Goal: Task Accomplishment & Management: Complete application form

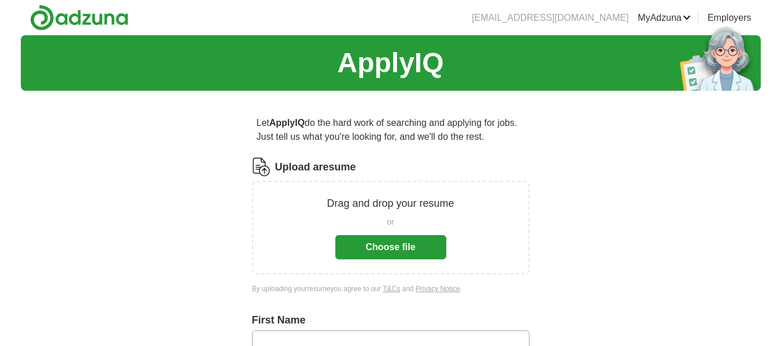
drag, startPoint x: 495, startPoint y: 137, endPoint x: 257, endPoint y: 123, distance: 238.5
click at [257, 123] on p "Let ApplyIQ do the hard work of searching and applying for jobs. Just tell us w…" at bounding box center [390, 130] width 277 height 37
copy p "Let ApplyIQ do the hard work of searching and applying for jobs. Just tell us w…"
click at [383, 239] on button "Choose file" at bounding box center [390, 247] width 111 height 24
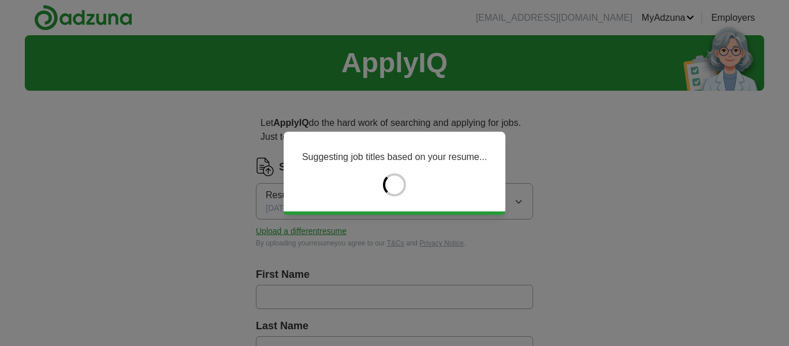
type input "*****"
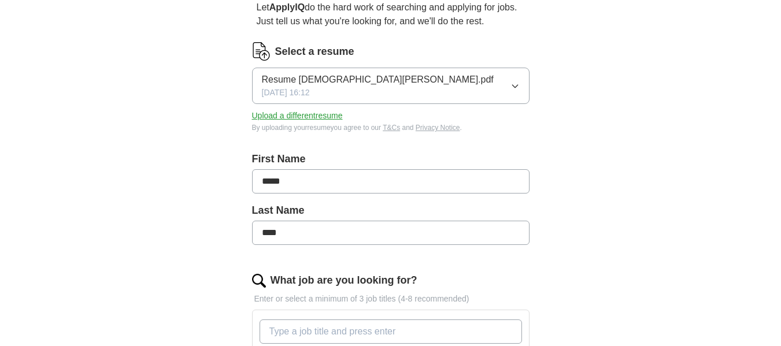
scroll to position [173, 0]
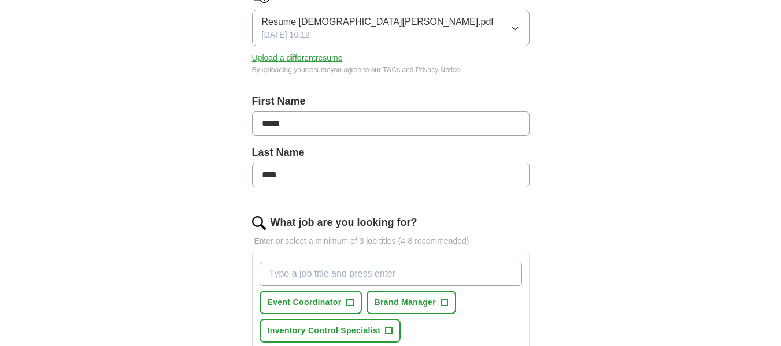
drag, startPoint x: 291, startPoint y: 174, endPoint x: 243, endPoint y: 174, distance: 48.5
click at [243, 174] on div "Let ApplyIQ do the hard work of searching and applying for jobs. Just tell us w…" at bounding box center [391, 329] width 370 height 805
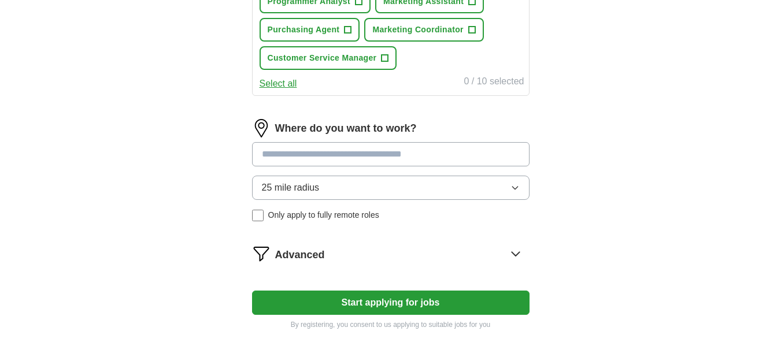
scroll to position [578, 0]
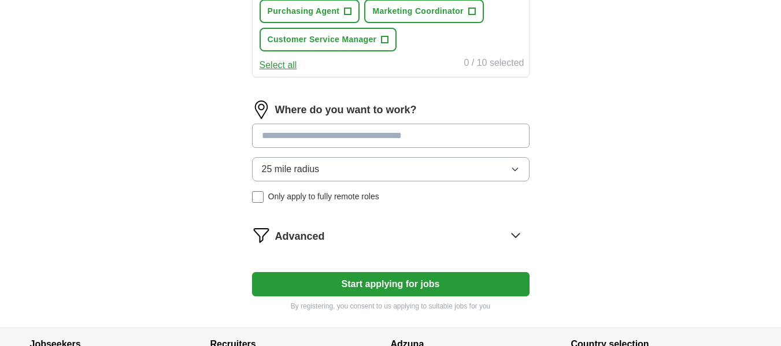
type input "*****"
click at [343, 140] on input at bounding box center [390, 136] width 277 height 24
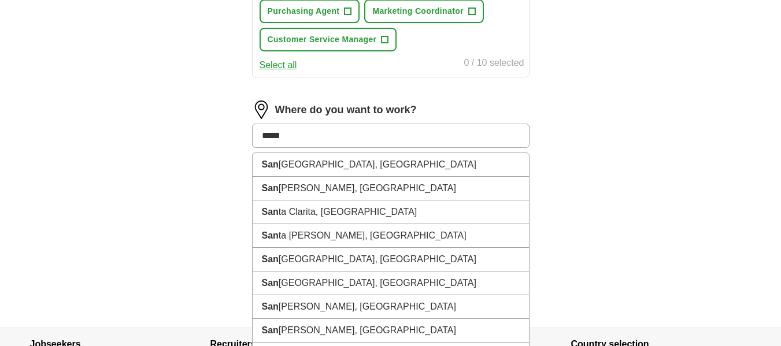
type input "******"
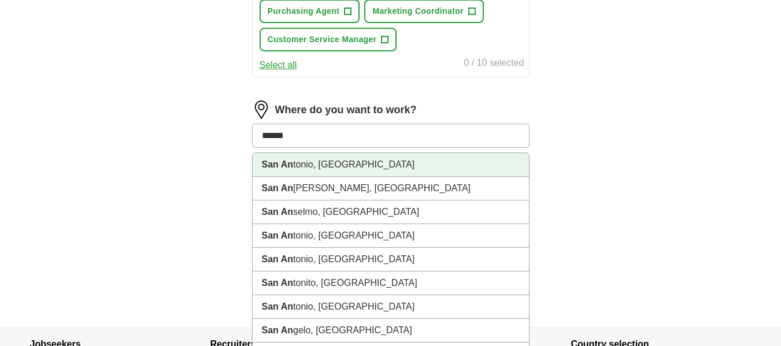
click at [347, 164] on li "San An tonio, [GEOGRAPHIC_DATA]" at bounding box center [390, 165] width 276 height 24
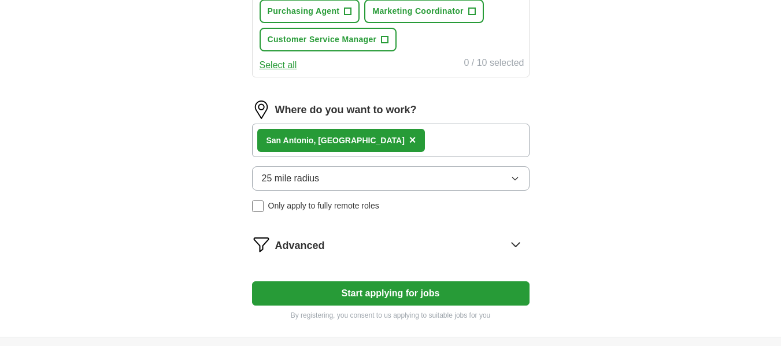
click at [519, 177] on icon "button" at bounding box center [514, 178] width 9 height 9
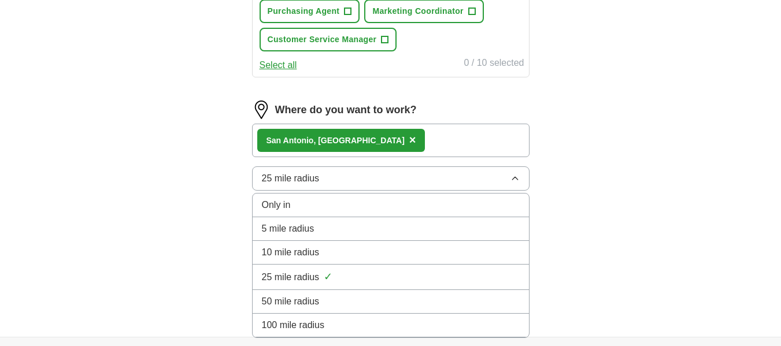
click at [397, 246] on div "10 mile radius" at bounding box center [391, 253] width 258 height 14
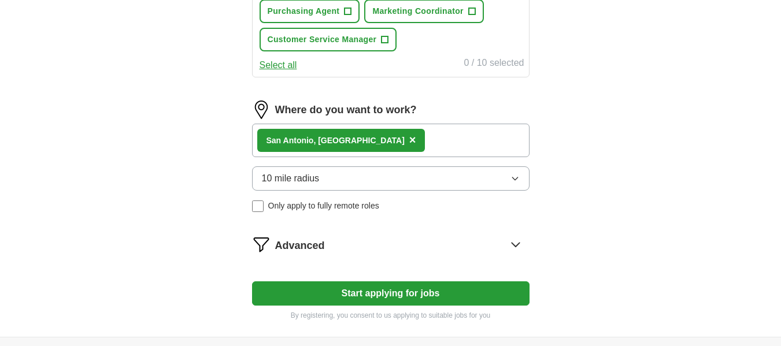
click at [512, 175] on icon "button" at bounding box center [514, 178] width 9 height 9
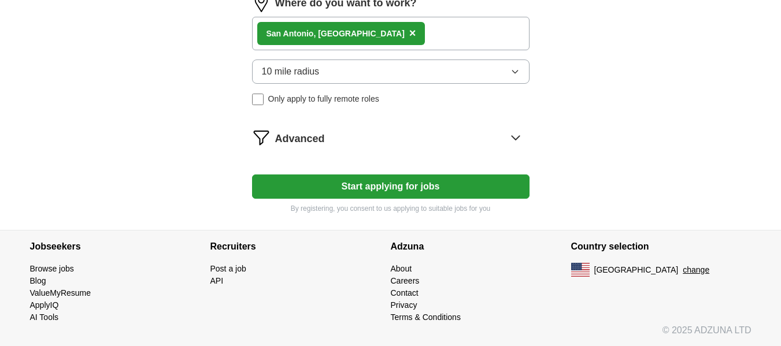
scroll to position [685, 0]
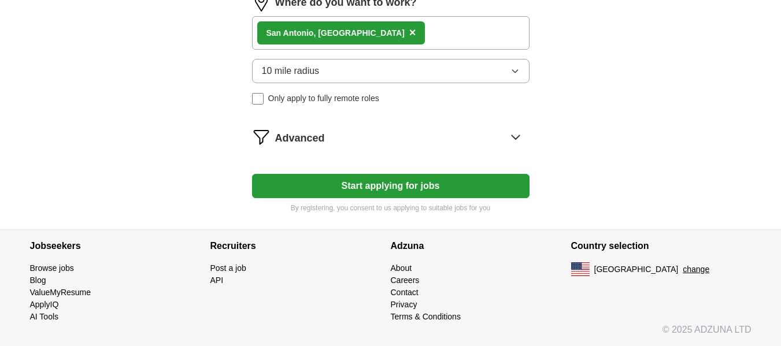
click at [418, 192] on button "Start applying for jobs" at bounding box center [390, 186] width 277 height 24
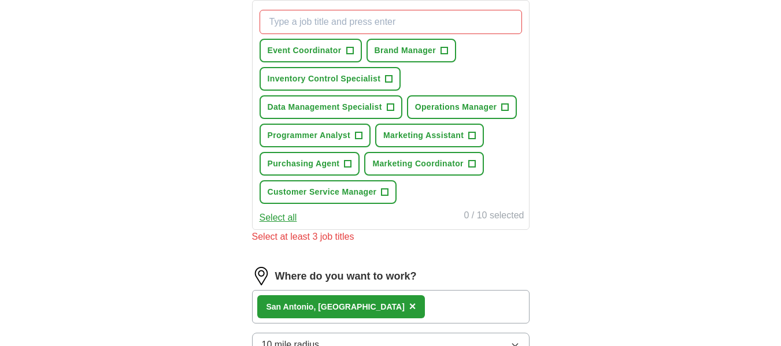
scroll to position [410, 0]
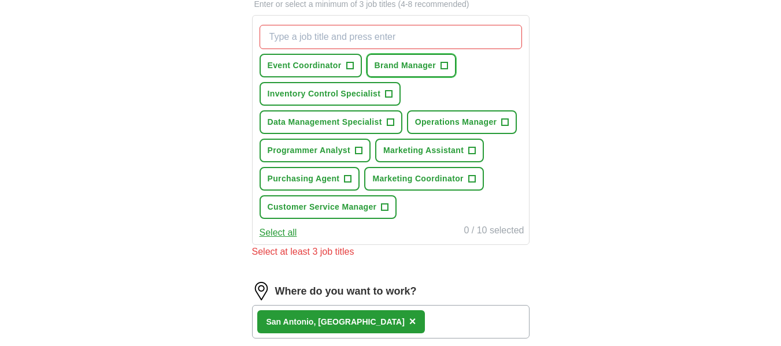
click at [445, 66] on span "+" at bounding box center [444, 65] width 7 height 9
click at [466, 154] on button "Marketing Assistant +" at bounding box center [429, 151] width 109 height 24
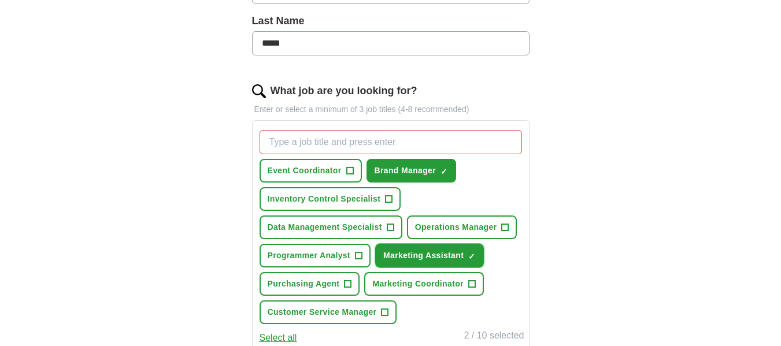
scroll to position [295, 0]
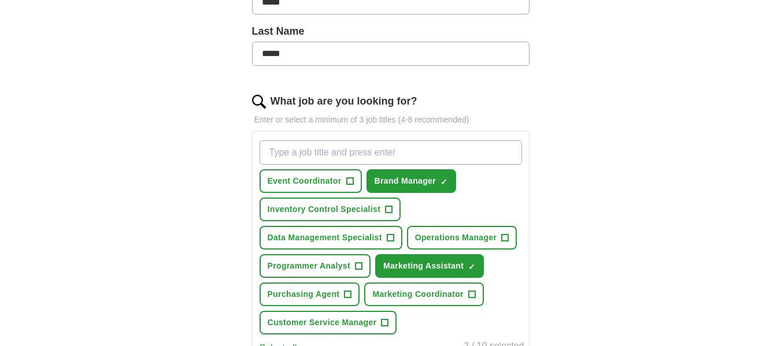
click at [358, 143] on input "What job are you looking for?" at bounding box center [390, 152] width 262 height 24
type input "administration"
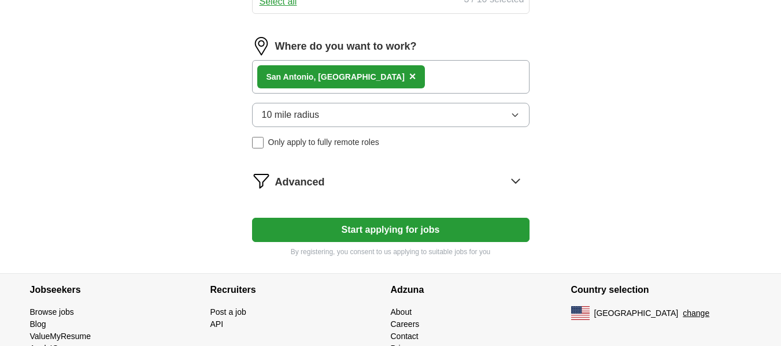
scroll to position [685, 0]
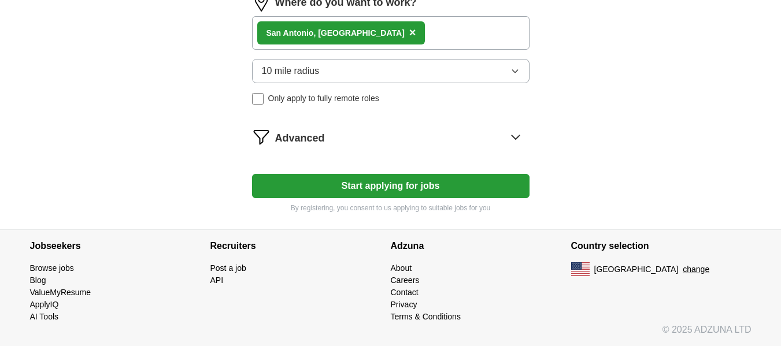
click at [335, 189] on button "Start applying for jobs" at bounding box center [390, 186] width 277 height 24
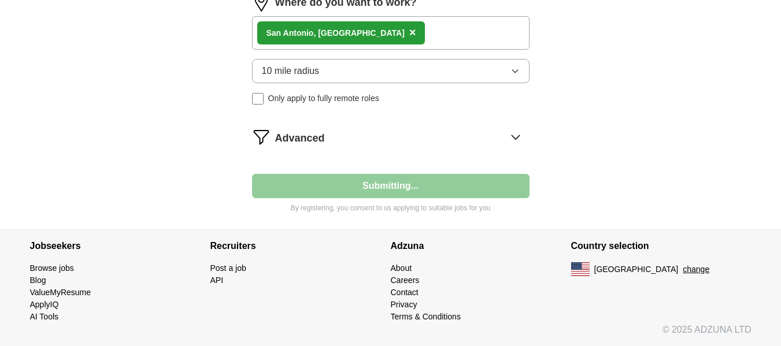
select select "**"
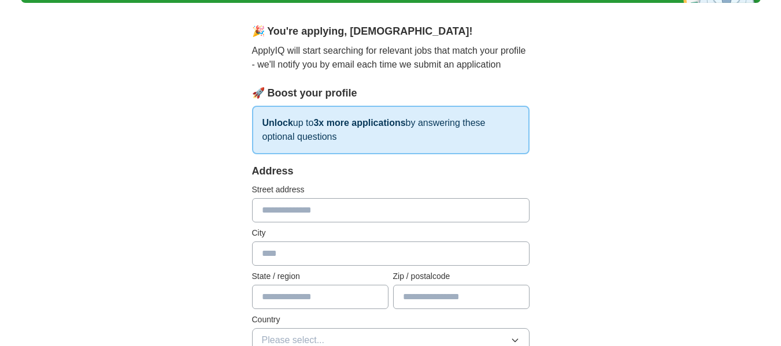
scroll to position [116, 0]
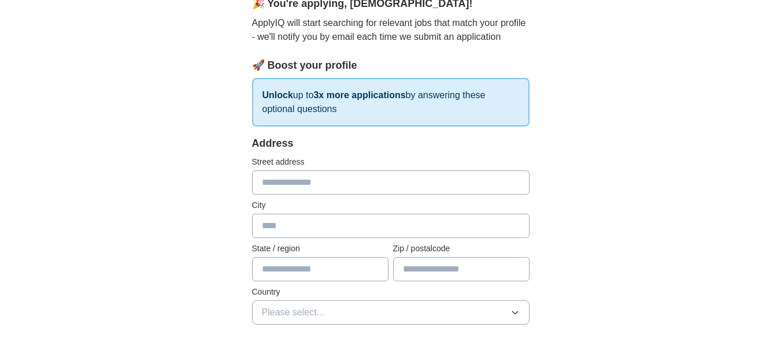
click at [302, 176] on input "text" at bounding box center [390, 182] width 277 height 24
type input "**********"
type input "**"
type input "*****"
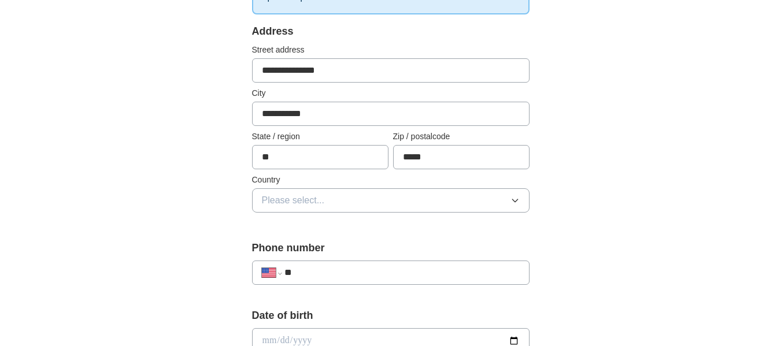
scroll to position [231, 0]
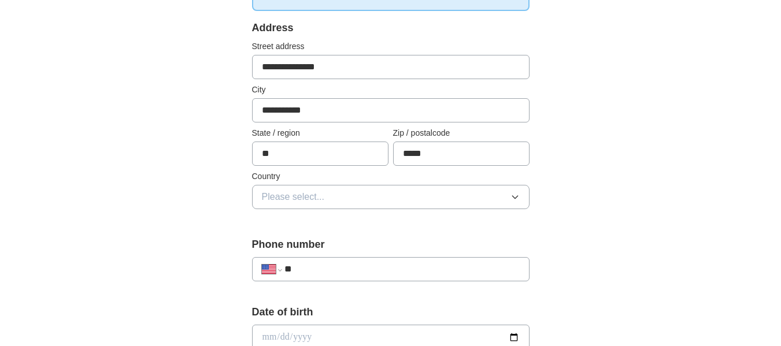
click at [512, 195] on icon "button" at bounding box center [514, 196] width 9 height 9
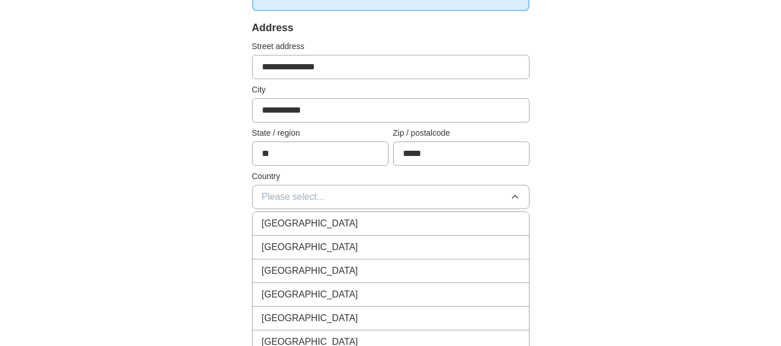
click at [436, 249] on div "[GEOGRAPHIC_DATA]" at bounding box center [391, 247] width 258 height 14
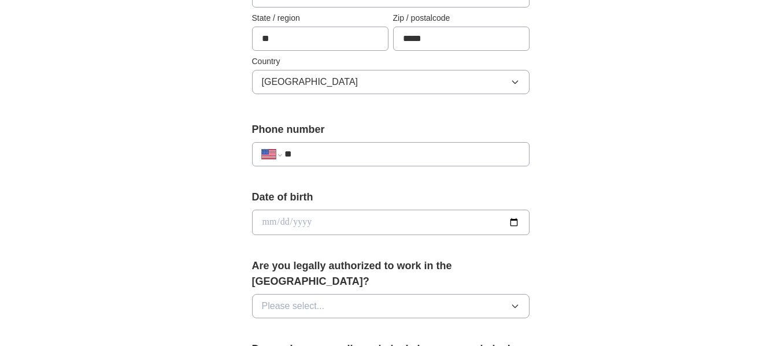
scroll to position [347, 0]
click at [372, 155] on input "**" at bounding box center [401, 154] width 235 height 14
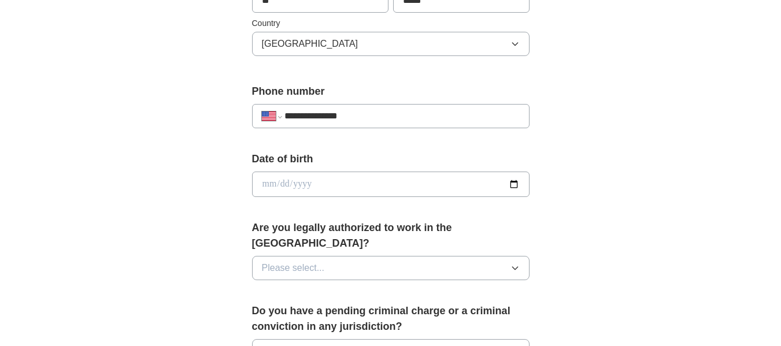
scroll to position [404, 0]
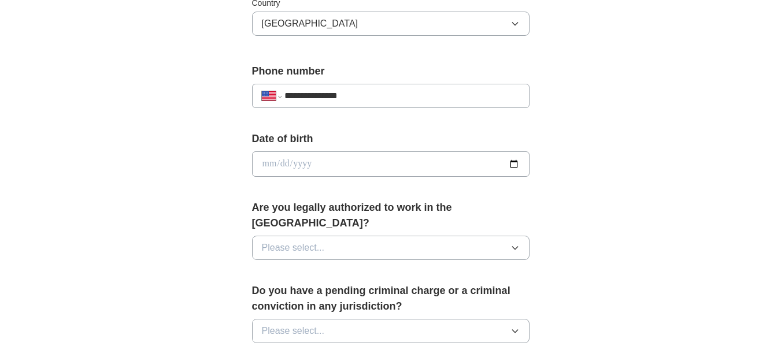
type input "**********"
click at [517, 165] on input "date" at bounding box center [390, 163] width 277 height 25
type input "**********"
click at [519, 243] on icon "button" at bounding box center [514, 247] width 9 height 9
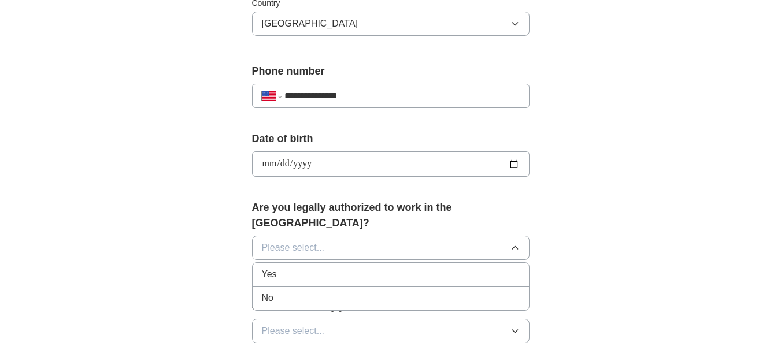
click at [421, 268] on div "Yes" at bounding box center [391, 275] width 258 height 14
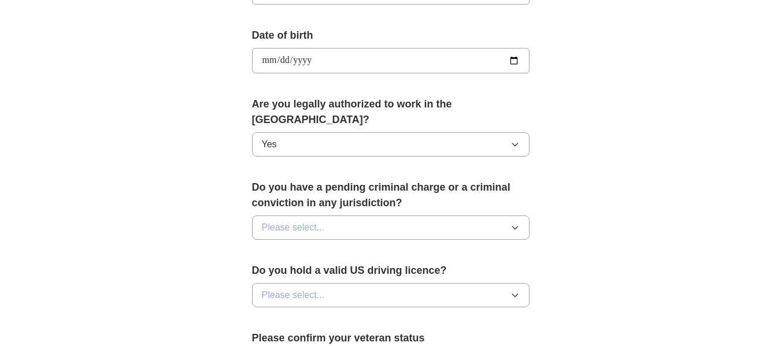
scroll to position [520, 0]
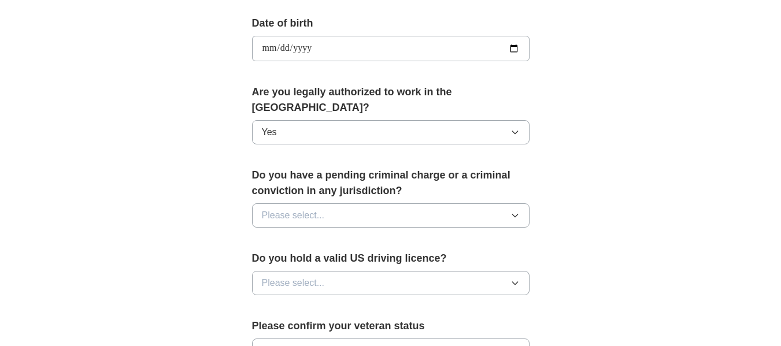
click at [511, 211] on icon "button" at bounding box center [514, 215] width 9 height 9
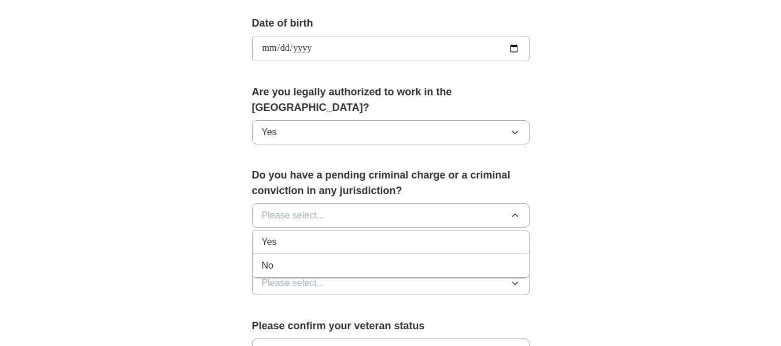
click at [428, 259] on div "No" at bounding box center [391, 266] width 258 height 14
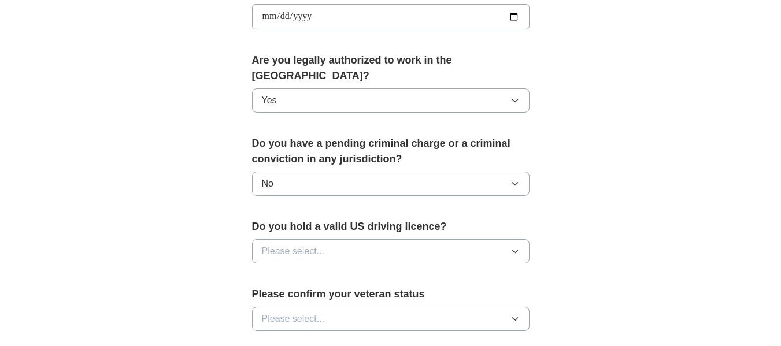
scroll to position [578, 0]
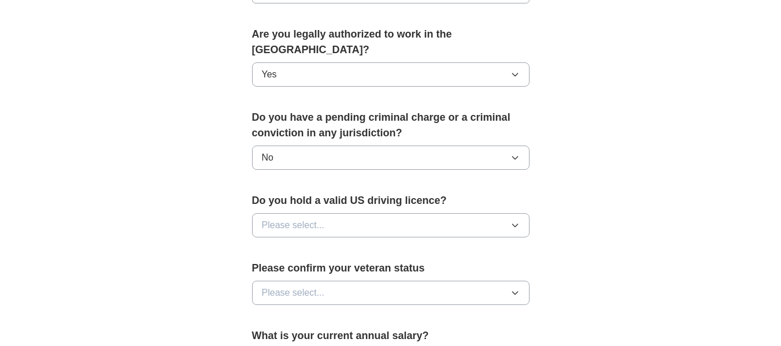
click at [514, 221] on icon "button" at bounding box center [514, 225] width 9 height 9
click at [462, 245] on div "Yes" at bounding box center [391, 252] width 258 height 14
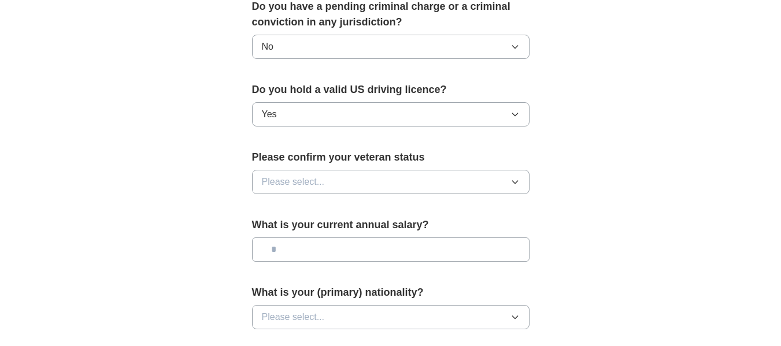
scroll to position [693, 0]
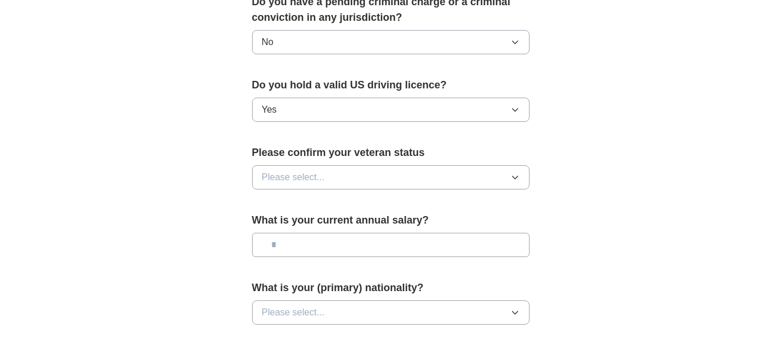
click at [522, 165] on button "Please select..." at bounding box center [390, 177] width 277 height 24
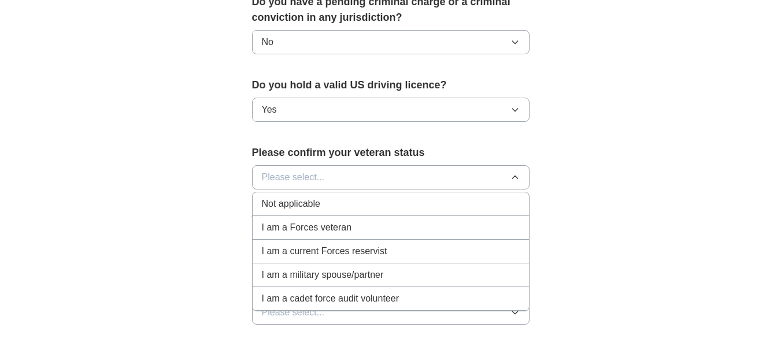
click at [487, 192] on li "Not applicable" at bounding box center [390, 204] width 276 height 24
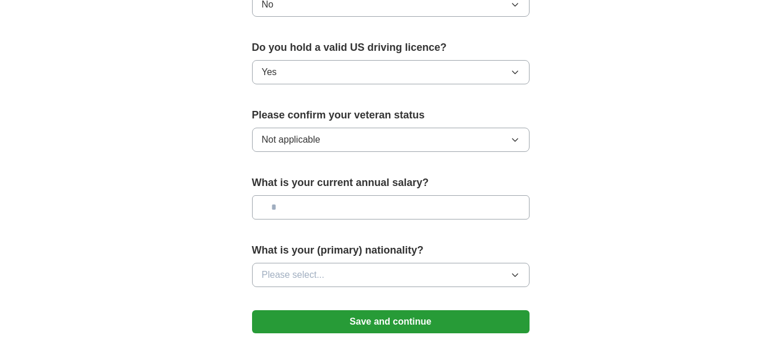
scroll to position [751, 0]
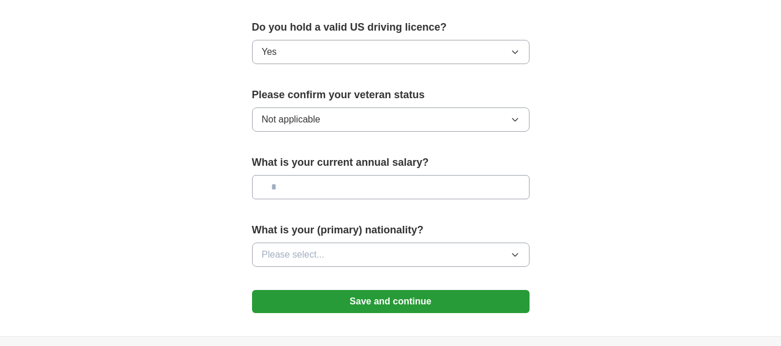
click at [402, 175] on input "text" at bounding box center [390, 187] width 277 height 24
type input "*******"
click at [515, 250] on icon "button" at bounding box center [514, 254] width 9 height 9
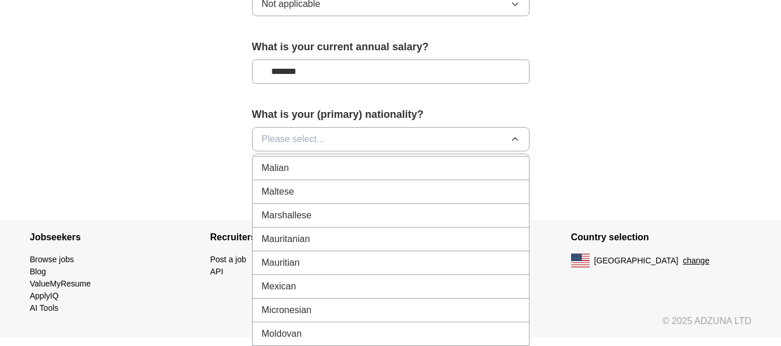
scroll to position [2600, 0]
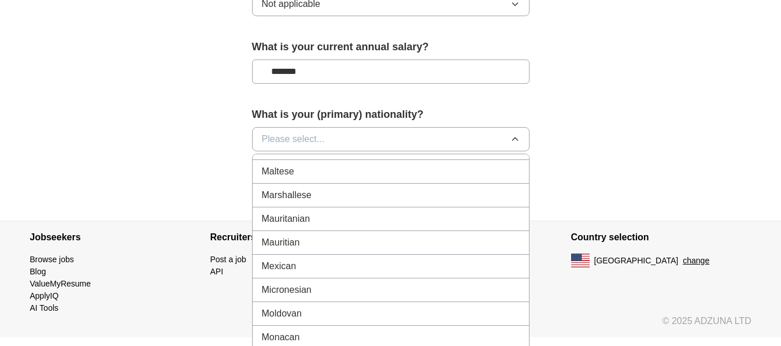
click at [362, 259] on div "Mexican" at bounding box center [391, 266] width 258 height 14
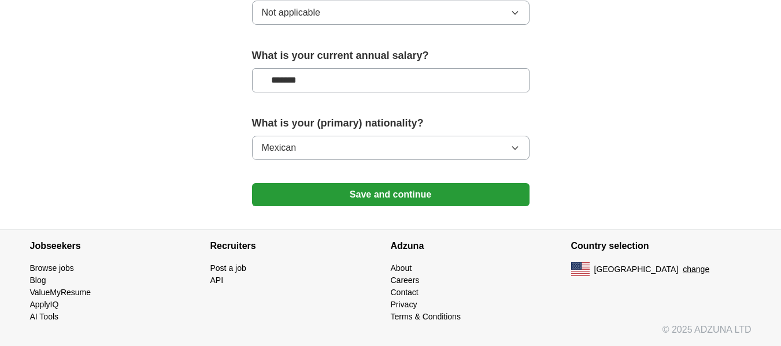
scroll to position [842, 0]
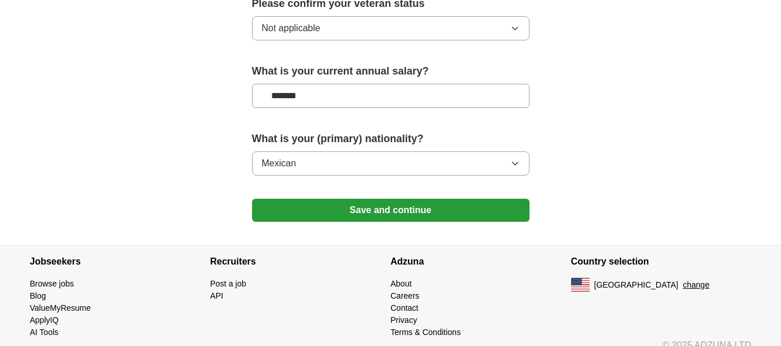
click at [389, 201] on button "Save and continue" at bounding box center [390, 210] width 277 height 23
